Goal: Task Accomplishment & Management: Complete application form

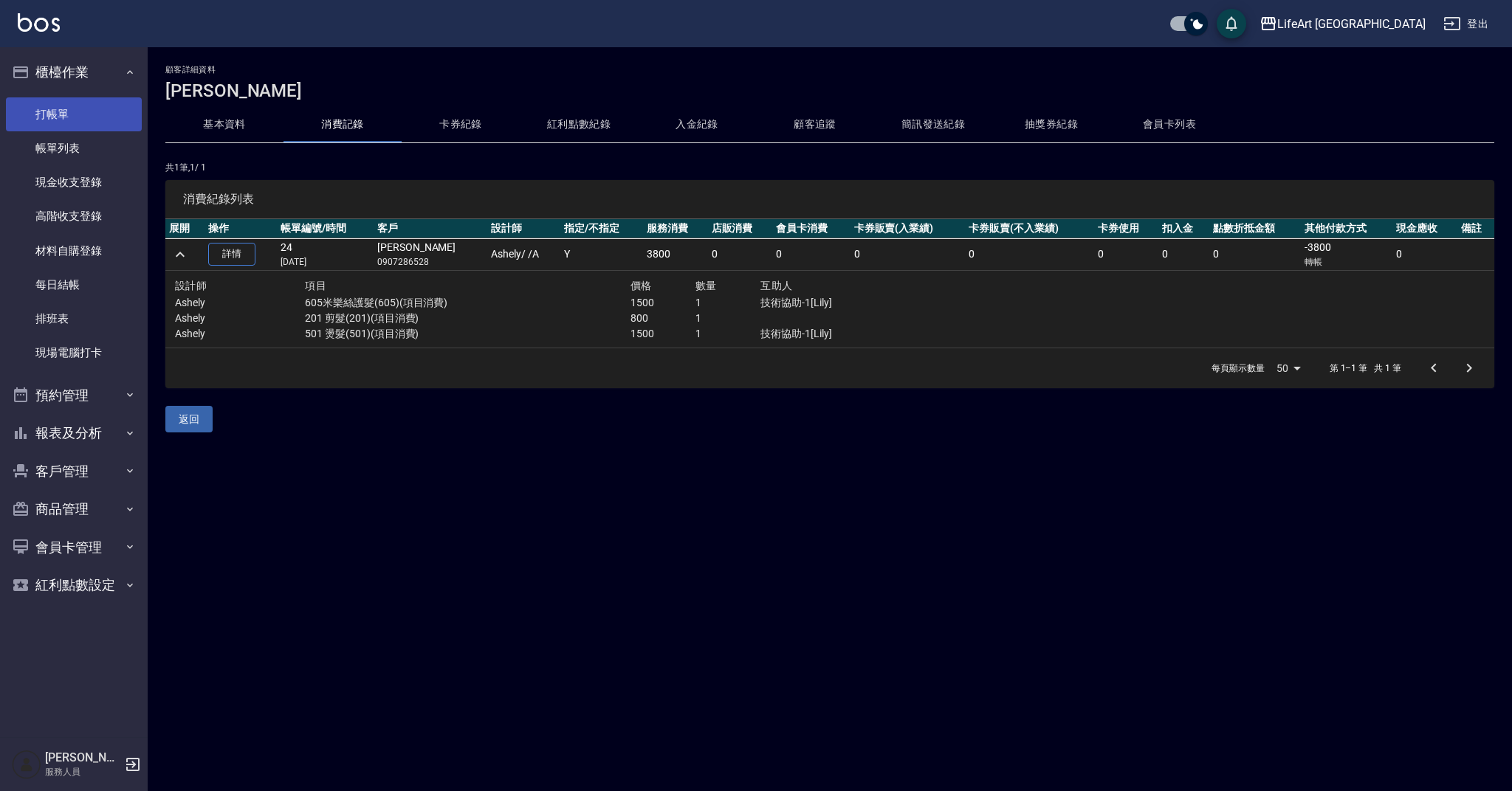
click at [106, 101] on link "打帳單" at bounding box center [74, 114] width 136 height 34
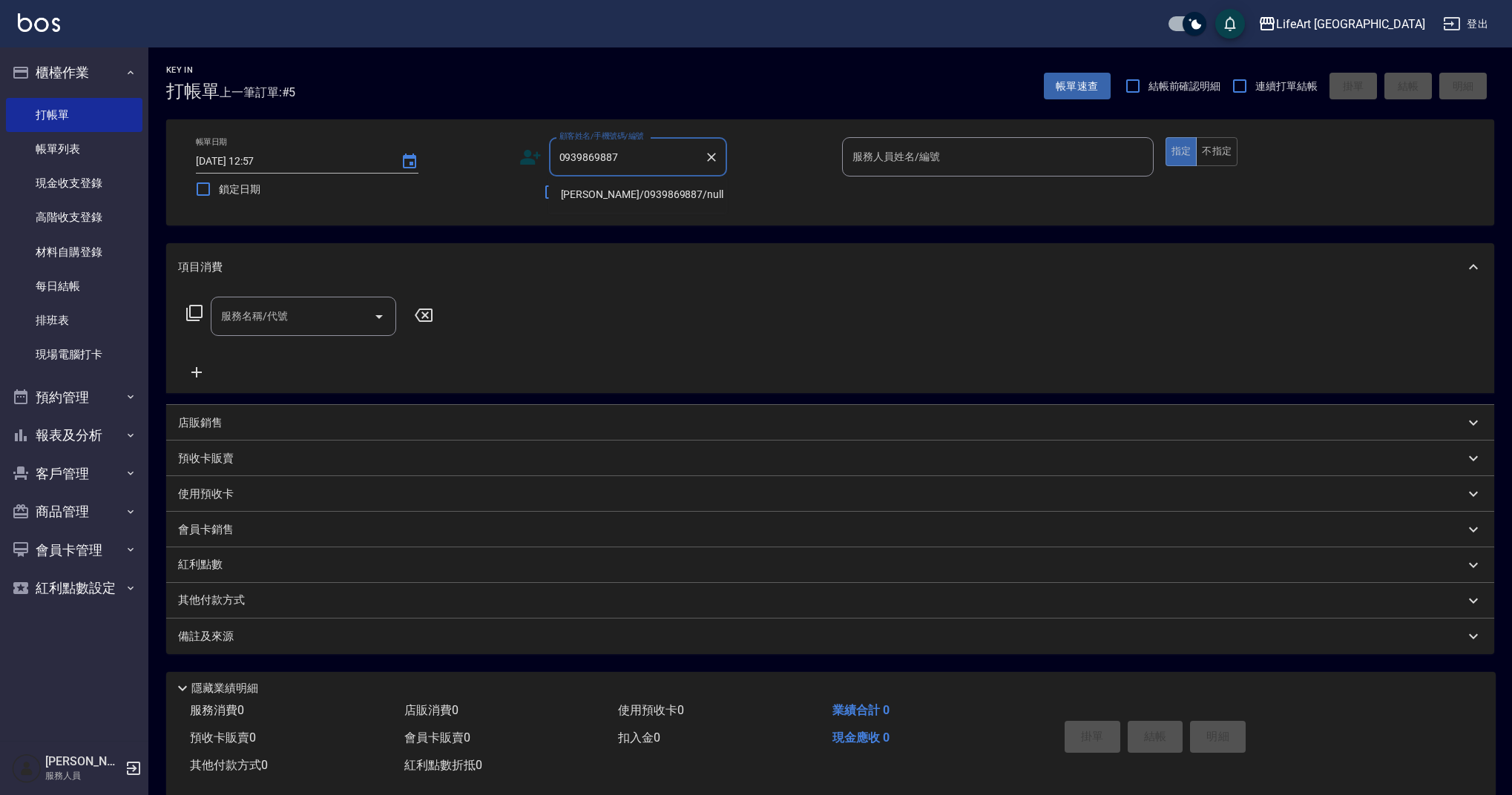
click at [625, 194] on li "[PERSON_NAME]/0939869887/null" at bounding box center [637, 195] width 178 height 25
type input "[PERSON_NAME]/0939869887/null"
type input "Ashely-A"
click at [531, 157] on icon at bounding box center [531, 157] width 22 height 22
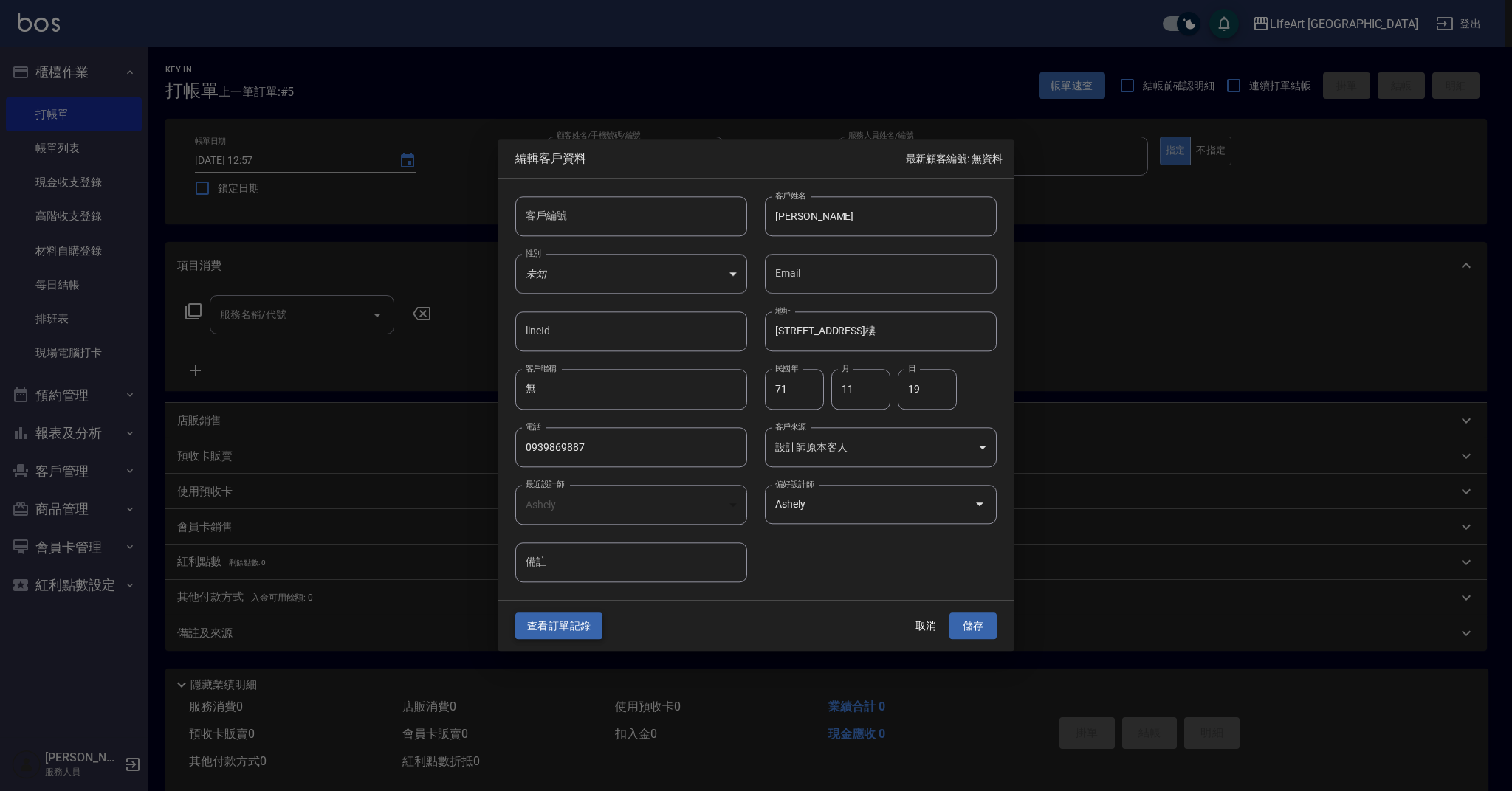
click at [563, 636] on button "查看訂單記錄" at bounding box center [559, 626] width 87 height 27
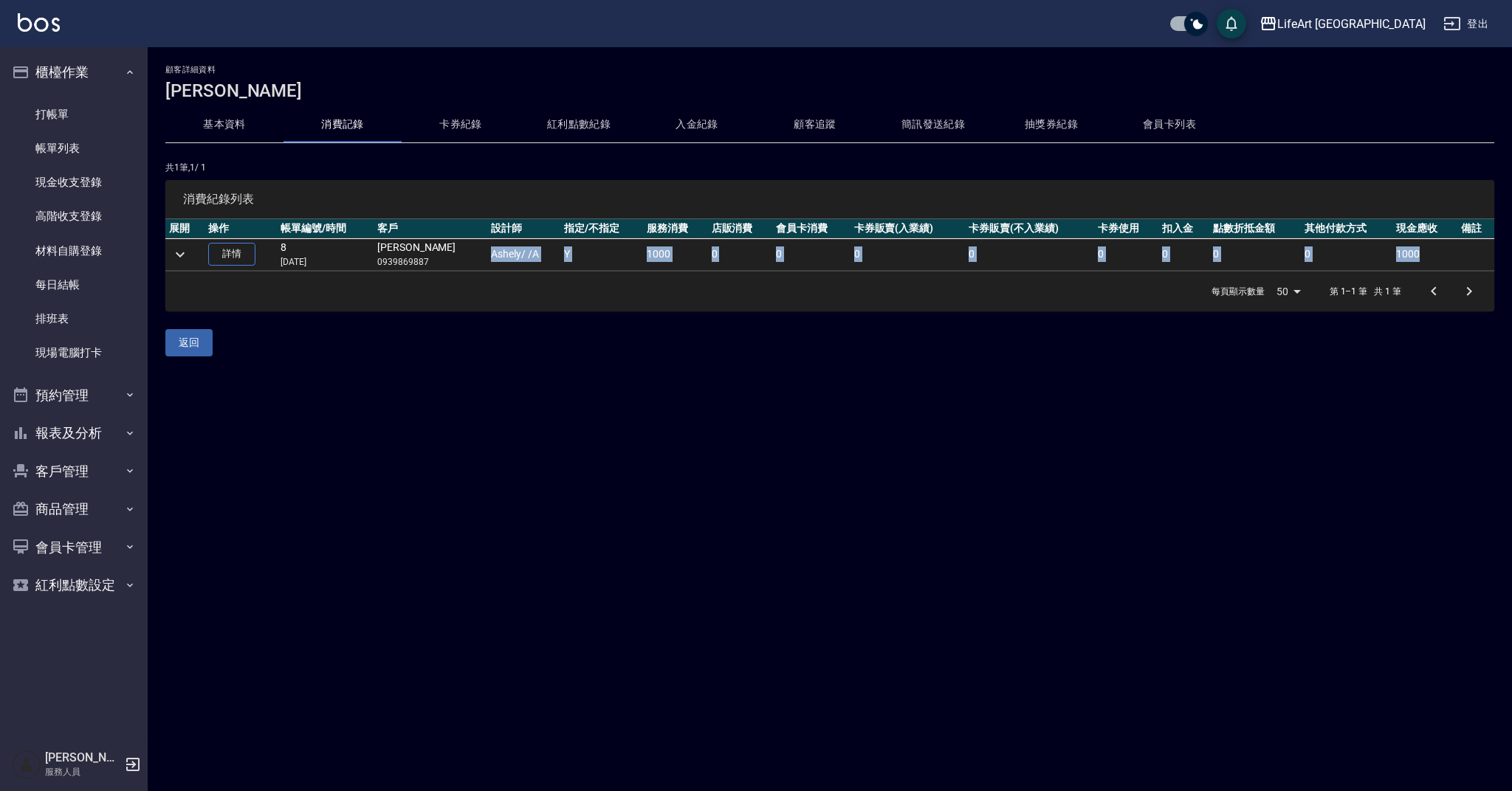
drag, startPoint x: 435, startPoint y: 259, endPoint x: 413, endPoint y: 267, distance: 23.4
click at [397, 271] on tbody "詳情 8 [DATE] [PERSON_NAME]0939869887 Ashely / /A Y 1000 0 0 0 0 0 0 0 0 1000" at bounding box center [830, 255] width 1329 height 33
drag, startPoint x: 423, startPoint y: 296, endPoint x: 427, endPoint y: 285, distance: 11.7
click at [423, 296] on div "每頁顯示數量 50 50 第 1–1 筆 共 1 筆" at bounding box center [830, 291] width 1329 height 40
drag, startPoint x: 431, startPoint y: 258, endPoint x: 379, endPoint y: 260, distance: 52.0
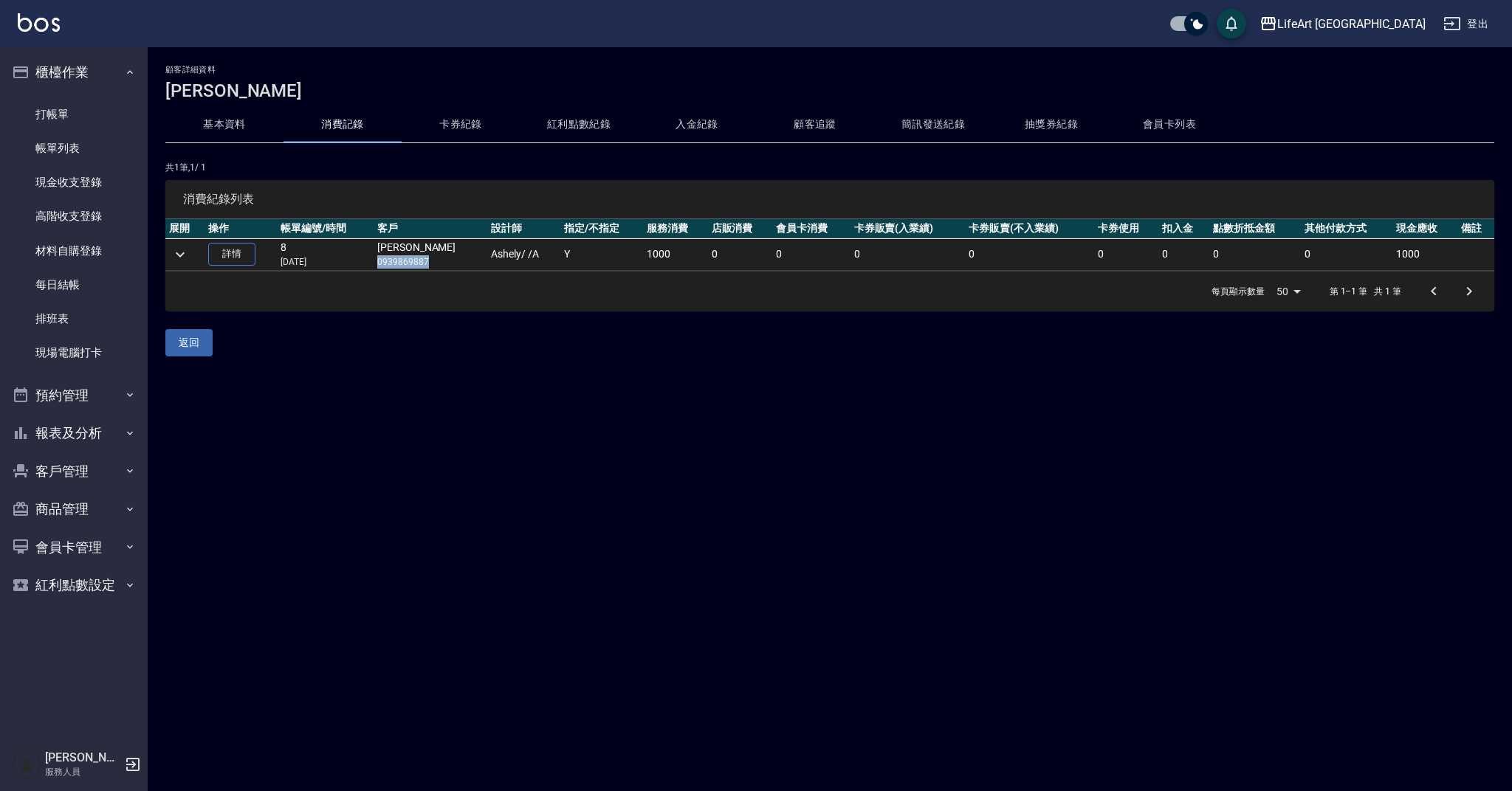
click at [379, 260] on td "[PERSON_NAME]0939869887" at bounding box center [430, 255] width 114 height 32
copy p "0939869887"
click at [81, 119] on link "打帳單" at bounding box center [74, 114] width 136 height 34
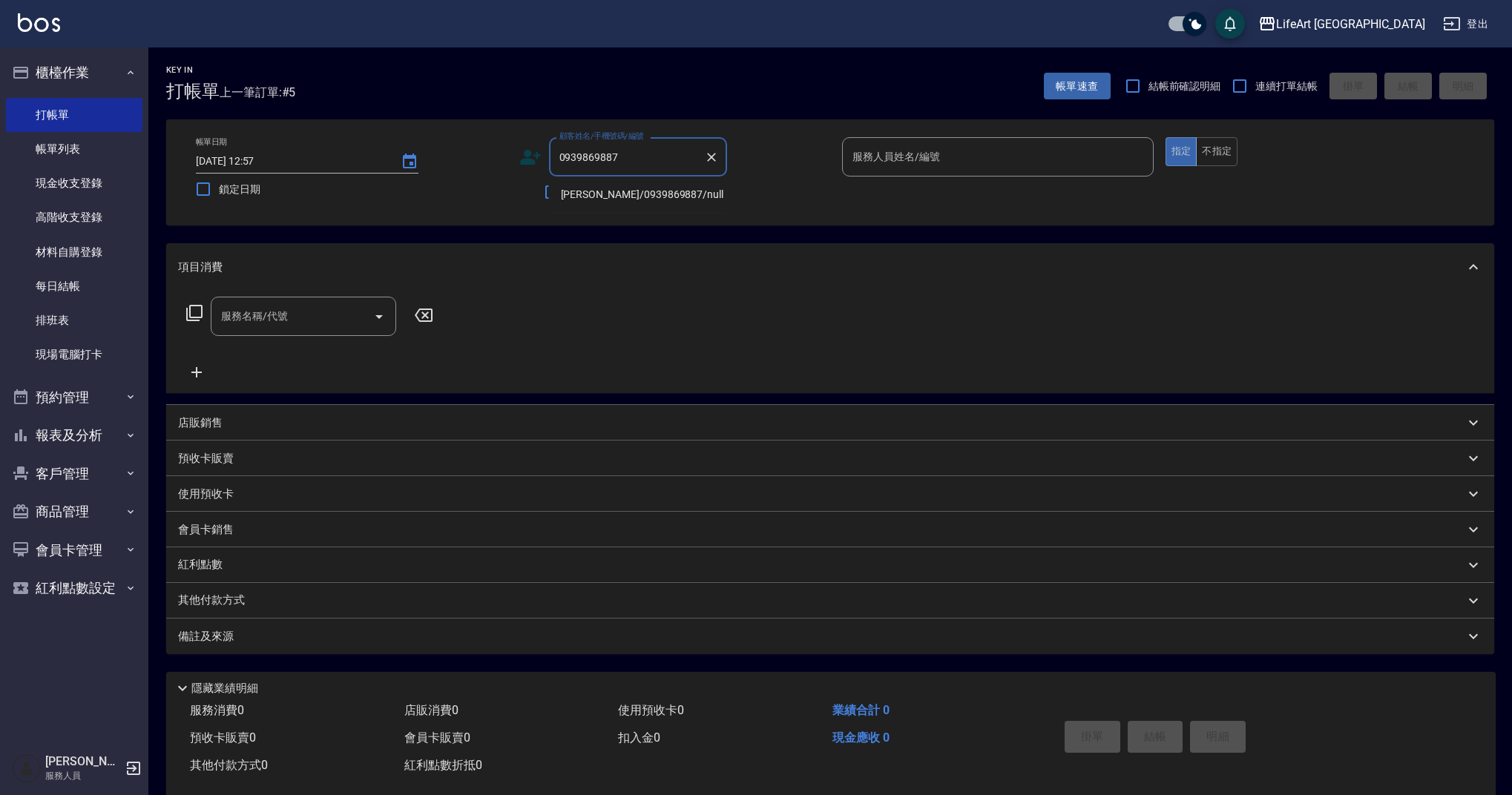
click at [630, 196] on li "[PERSON_NAME]/0939869887/null" at bounding box center [637, 195] width 178 height 25
type input "[PERSON_NAME]/0939869887/null"
type input "Ashely-A"
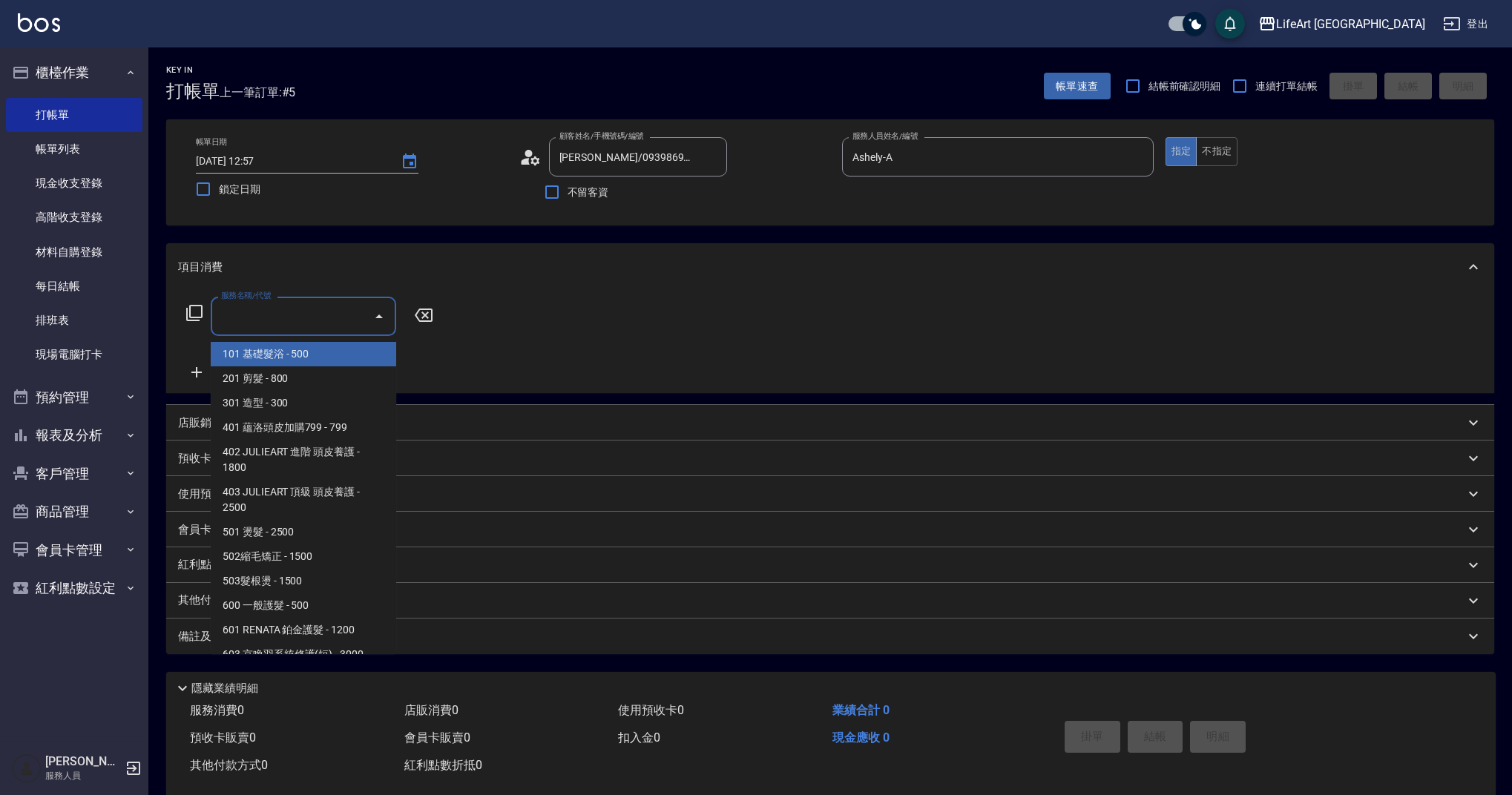
click at [292, 321] on input "服務名稱/代號" at bounding box center [292, 316] width 150 height 26
click at [286, 379] on span "201 剪髮 - 800" at bounding box center [303, 379] width 185 height 25
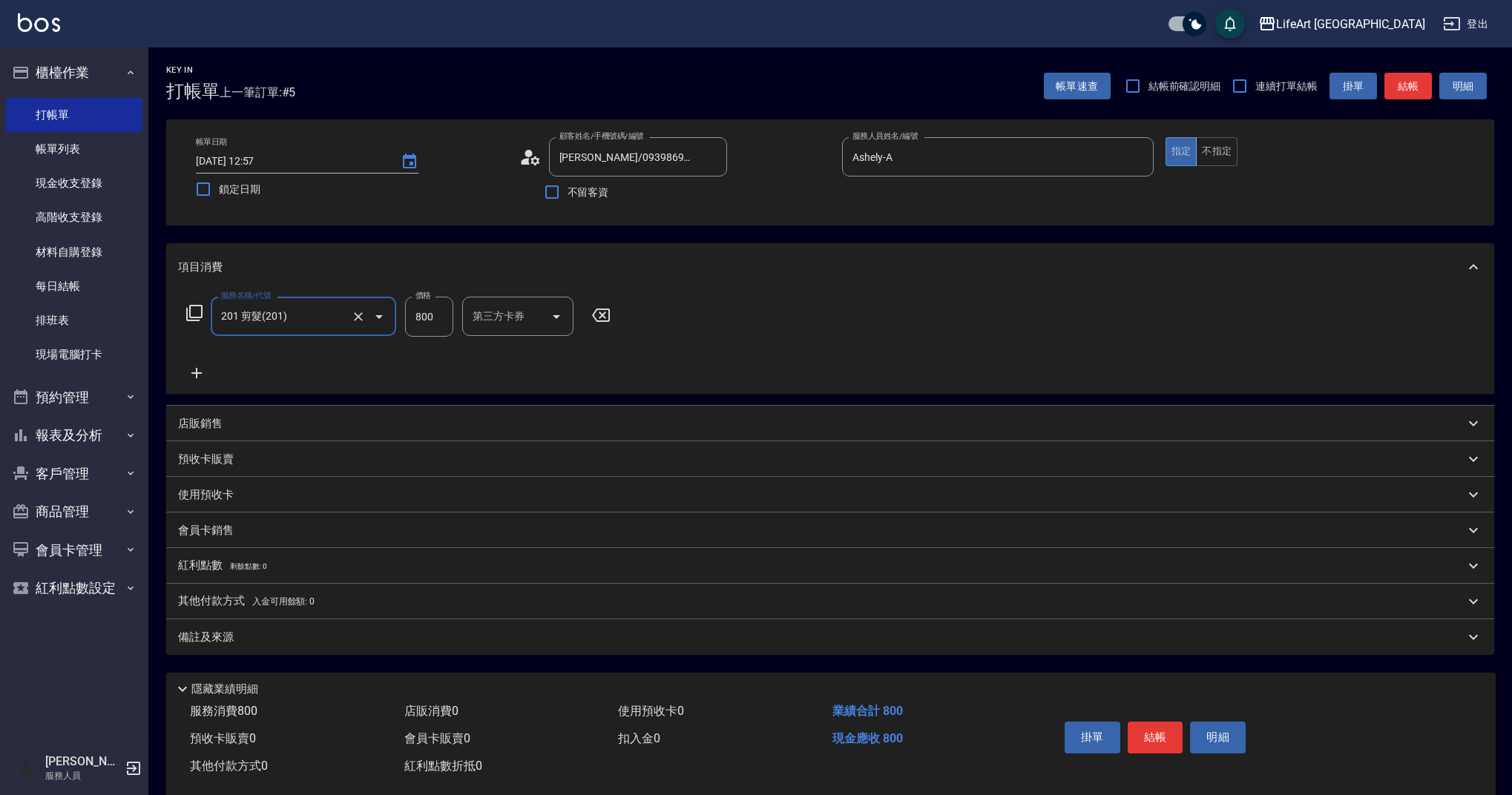
type input "201 剪髮(201)"
drag, startPoint x: 444, startPoint y: 318, endPoint x: 367, endPoint y: 309, distance: 77.5
click at [367, 310] on div "服務名稱/代號 201 剪髮(201) 服務名稱/代號 價格 800 價格 洗-1 洗-1 第三方卡券 第三方卡券" at bounding box center [447, 317] width 539 height 40
type input "1000"
click at [519, 325] on input "洗-1" at bounding box center [507, 316] width 76 height 26
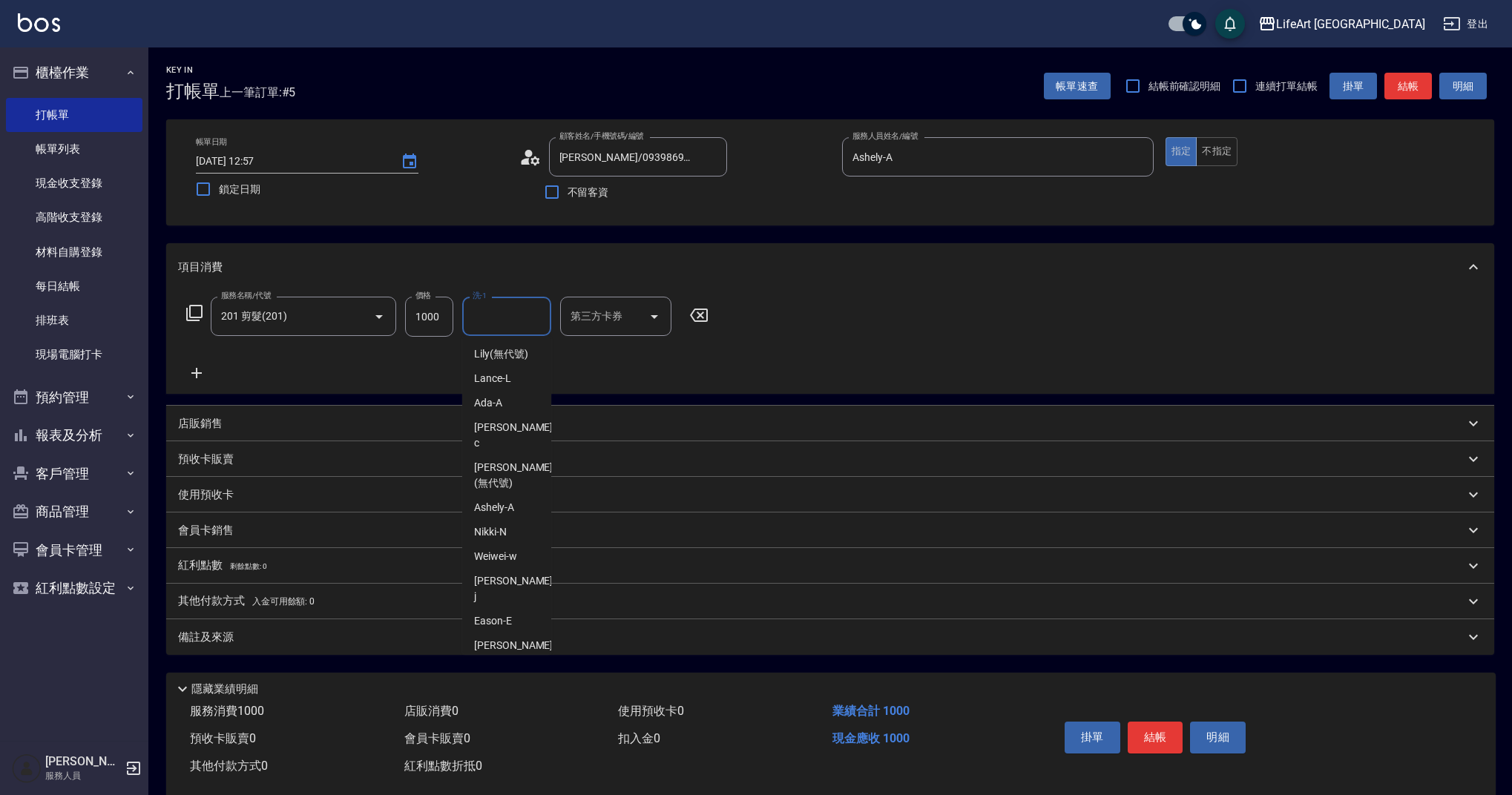
click at [508, 678] on span "Ally (無代號)" at bounding box center [501, 686] width 55 height 15
type input "Ally(無代號)"
click at [222, 629] on div "備註及來源" at bounding box center [830, 636] width 1327 height 35
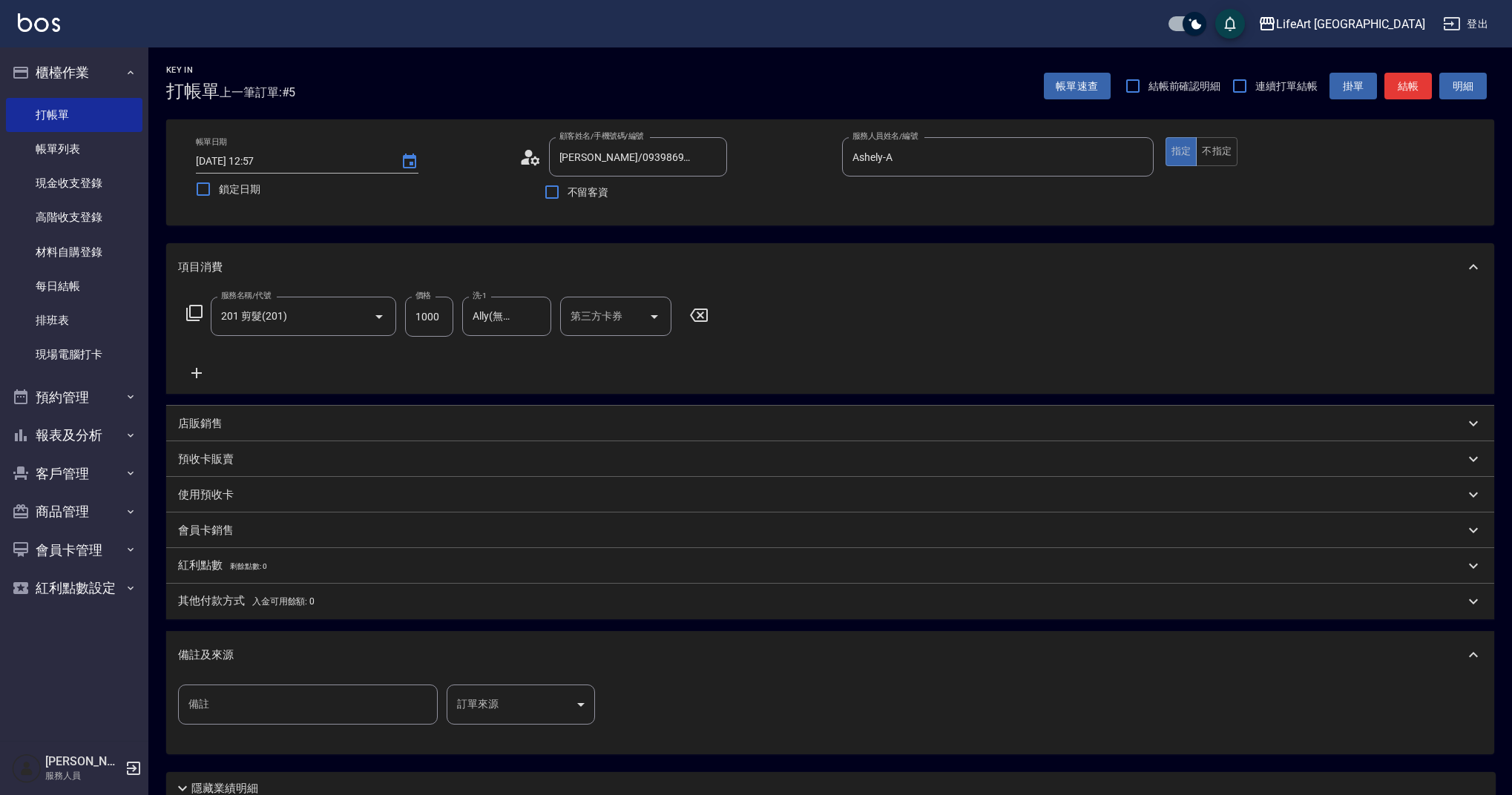
click at [562, 681] on div "備註 備註 訂單來源 ​ 訂單來源" at bounding box center [830, 716] width 1327 height 76
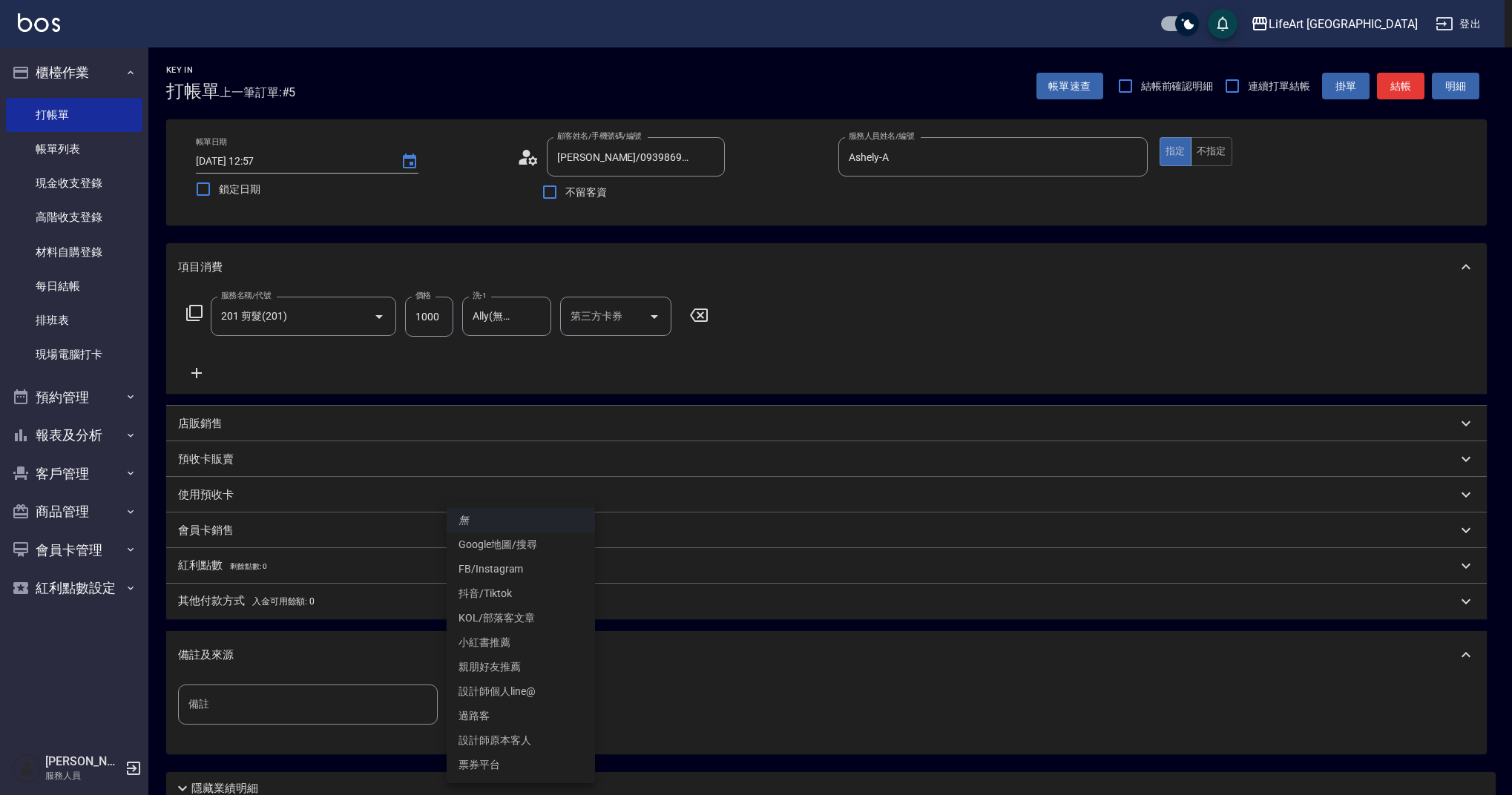
click at [582, 702] on body "LifeArt 蘆洲 登出 櫃檯作業 打帳單 帳單列表 現金收支登錄 高階收支登錄 材料自購登錄 每日結帳 排班表 現場電腦打卡 預約管理 預約管理 單日預約…" at bounding box center [756, 458] width 1512 height 915
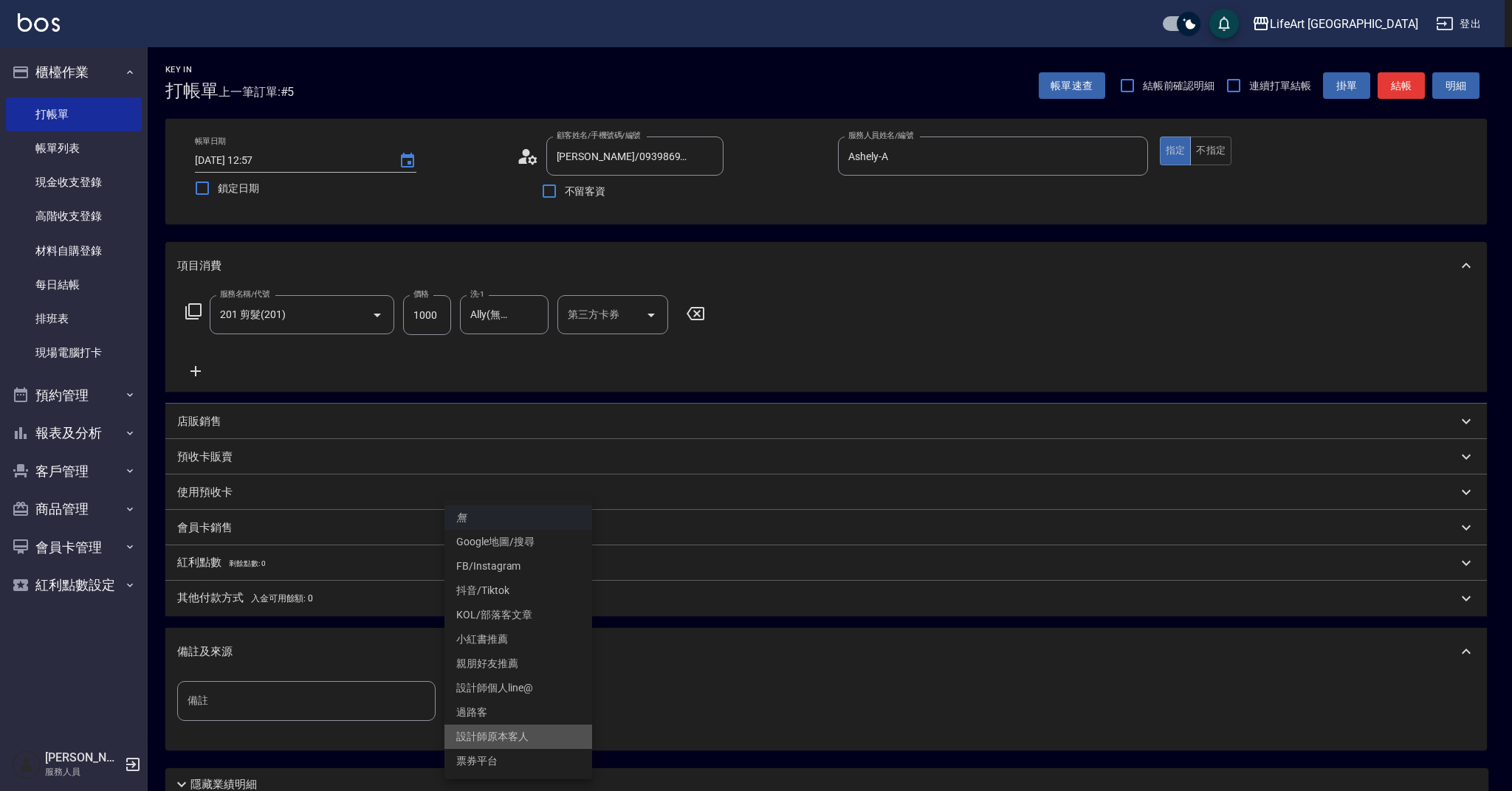
click at [509, 740] on li "設計師原本客人" at bounding box center [518, 736] width 148 height 25
type input "設計師原本客人"
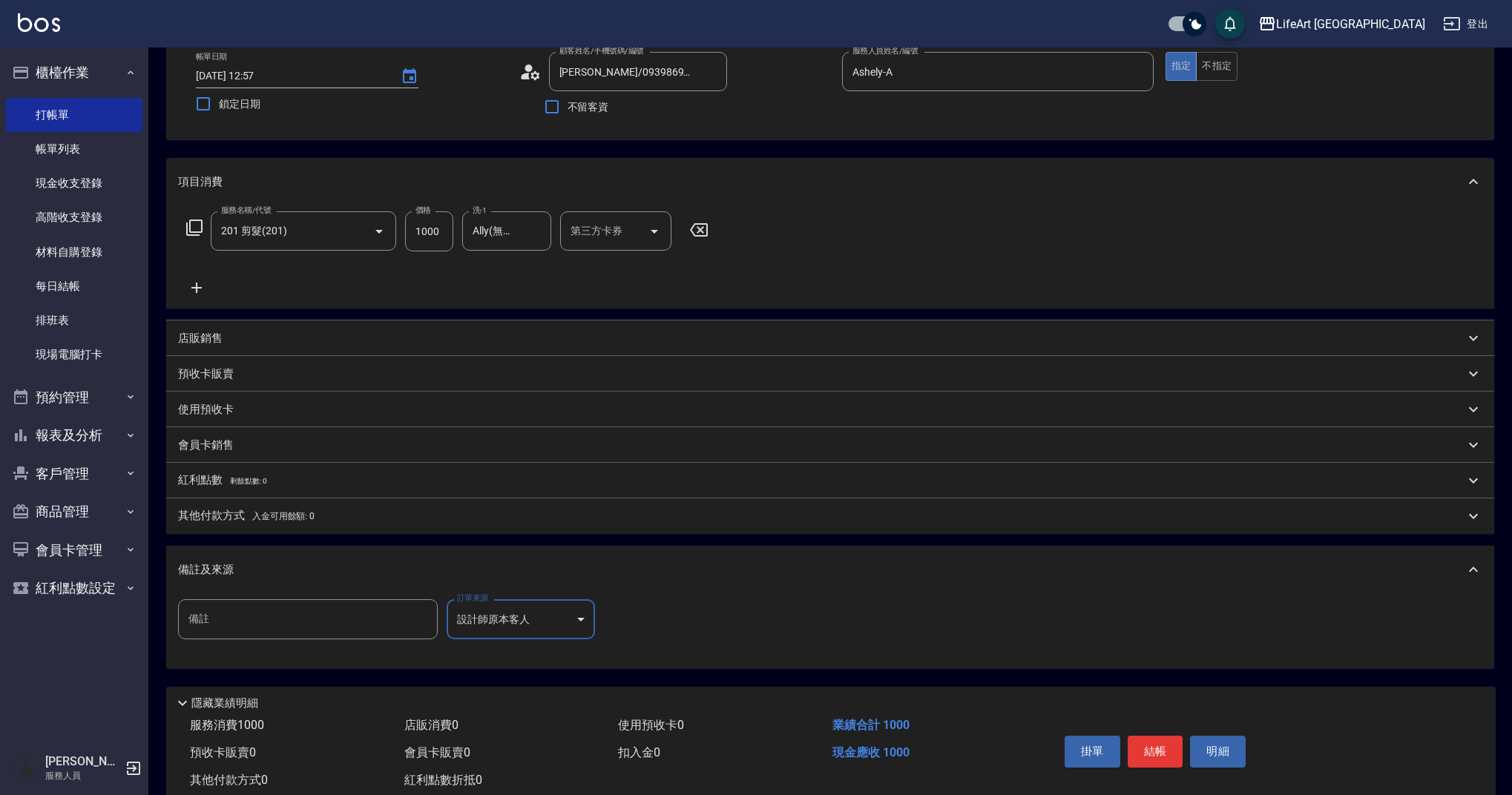
scroll to position [127, 0]
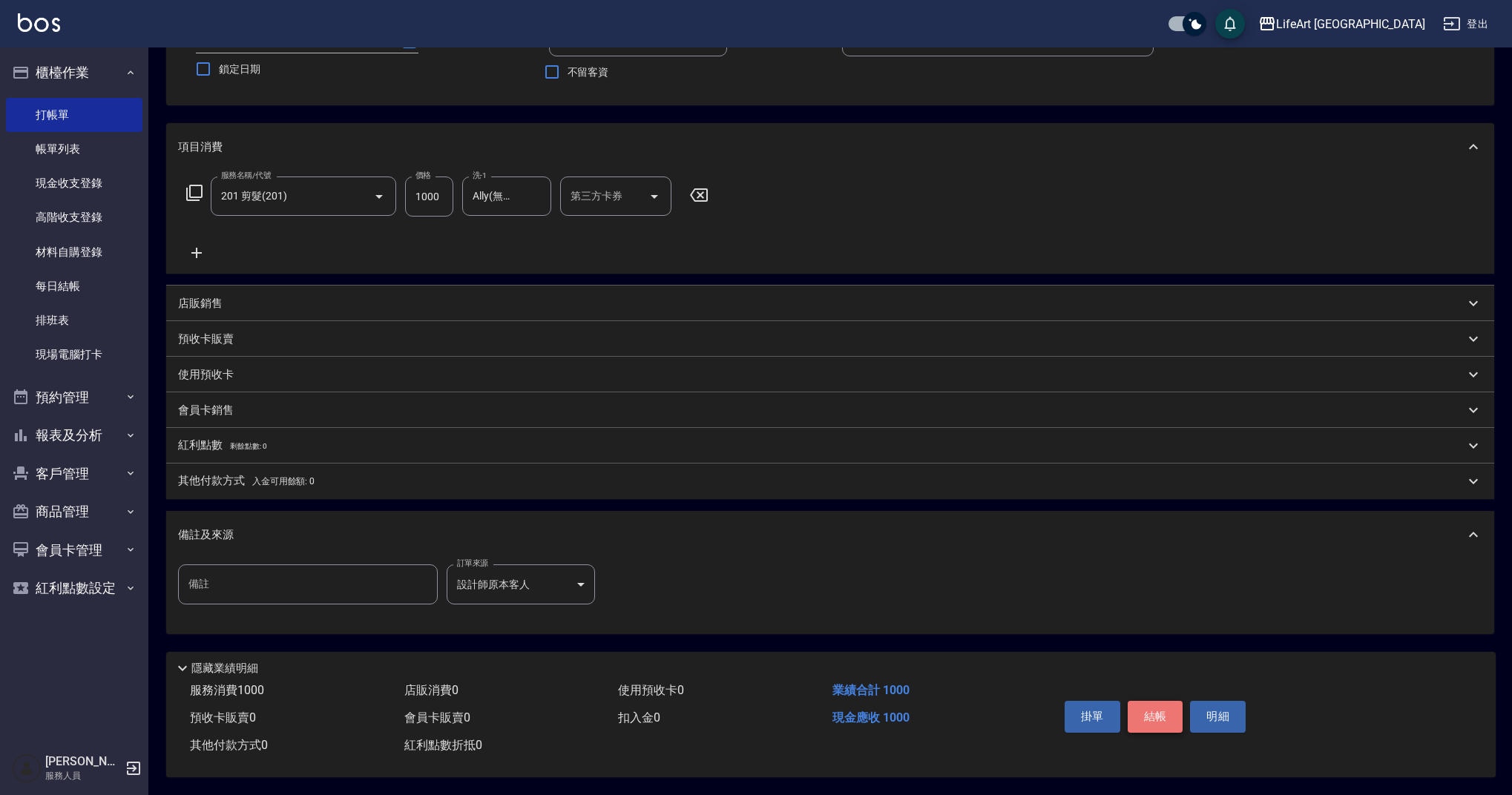
click at [1159, 714] on button "結帳" at bounding box center [1155, 716] width 56 height 31
